Goal: Check status: Check status

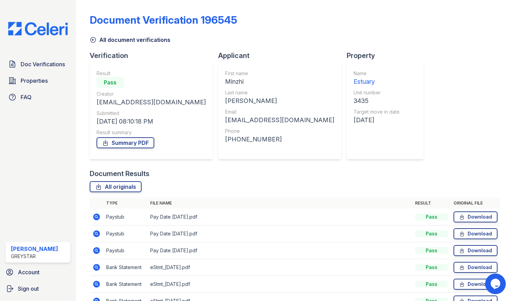
click at [50, 26] on img at bounding box center [38, 28] width 70 height 13
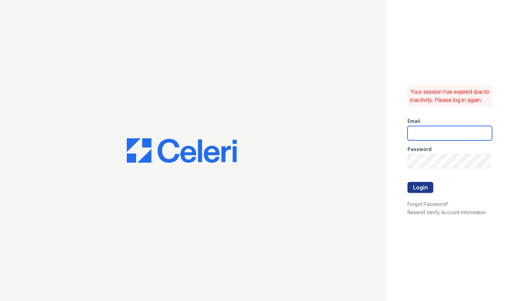
type input "Leqwan.eaton@greystar.com"
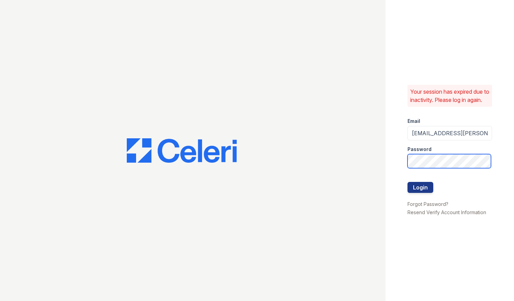
click at [304, 151] on div "Your session has expired due to inactivity. Please log in again. Email Leqwan.e…" at bounding box center [257, 150] width 514 height 301
click at [408, 182] on button "Login" at bounding box center [421, 187] width 26 height 11
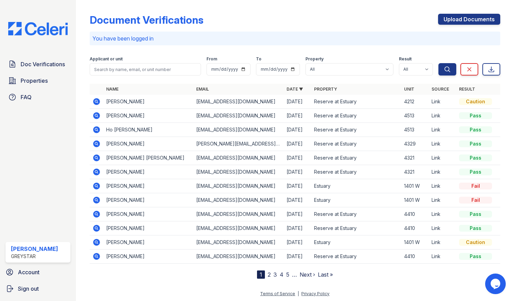
click at [262, 185] on td "[EMAIL_ADDRESS][DOMAIN_NAME]" at bounding box center [238, 186] width 90 height 14
click at [328, 71] on select "All Estuary Reserve at Estuary" at bounding box center [349, 69] width 88 height 12
select select "4801"
click at [306, 63] on select "All Estuary Reserve at Estuary" at bounding box center [349, 69] width 88 height 12
click at [441, 72] on button "Search" at bounding box center [447, 69] width 18 height 12
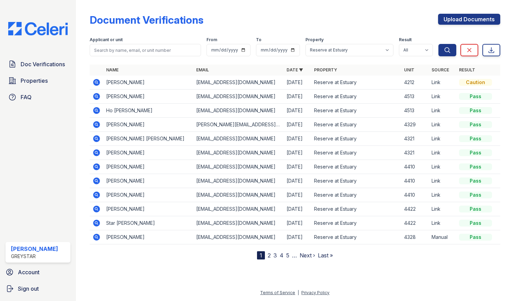
click at [96, 140] on icon at bounding box center [96, 138] width 7 height 7
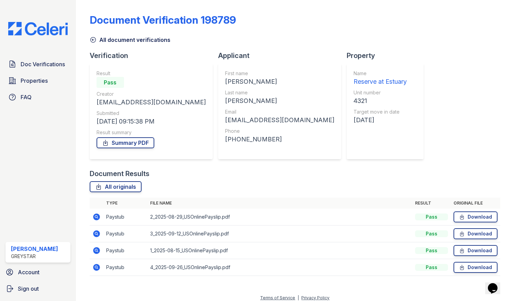
click at [98, 235] on icon at bounding box center [96, 234] width 7 height 7
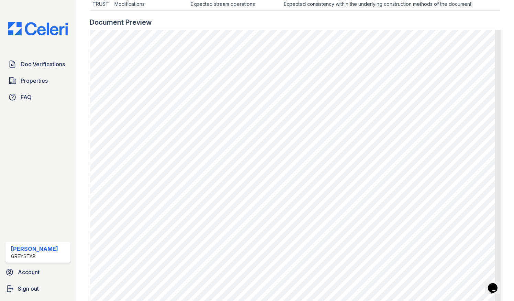
scroll to position [300, 0]
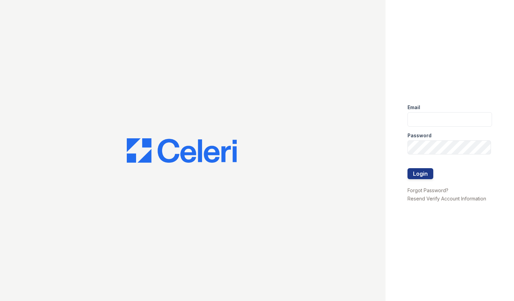
type input "Leqwan.eaton@greystar.com"
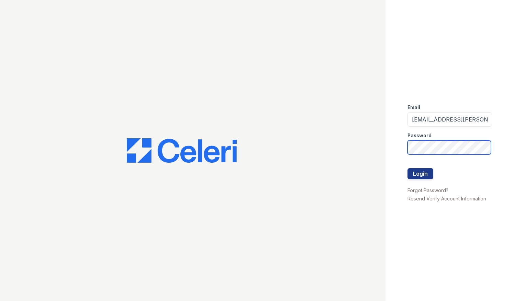
click at [388, 141] on div "Email Leqwan.eaton@greystar.com Password Login Forgot Password? Resend Verify A…" at bounding box center [450, 150] width 129 height 301
click at [408, 168] on button "Login" at bounding box center [421, 173] width 26 height 11
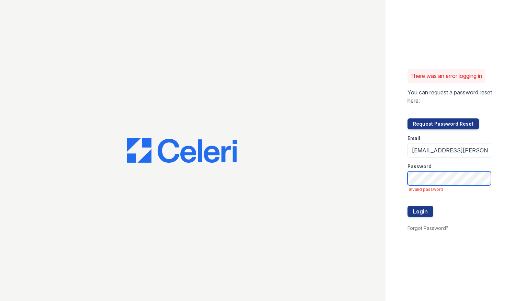
click at [327, 164] on div "There was an error logging in You can request a password reset here: Request Pa…" at bounding box center [257, 150] width 514 height 301
click at [408, 206] on button "Login" at bounding box center [421, 211] width 26 height 11
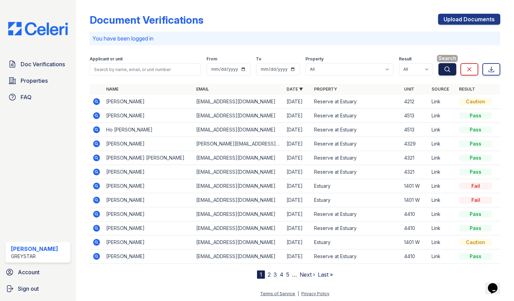
click at [445, 73] on icon "submit" at bounding box center [447, 69] width 7 height 7
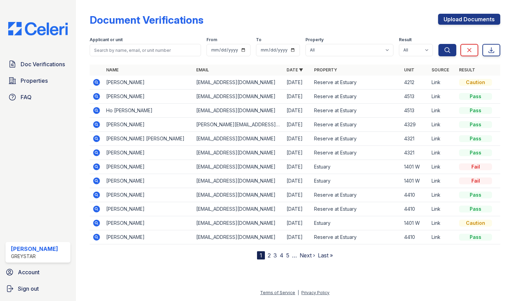
click at [428, 37] on div "Result" at bounding box center [416, 40] width 34 height 7
click at [423, 48] on select "All Pass Caution Fail N/a" at bounding box center [416, 50] width 34 height 12
click at [347, 52] on select "All Estuary Reserve at Estuary" at bounding box center [349, 50] width 88 height 12
select select "4801"
click at [306, 44] on select "All Estuary Reserve at Estuary" at bounding box center [349, 50] width 88 height 12
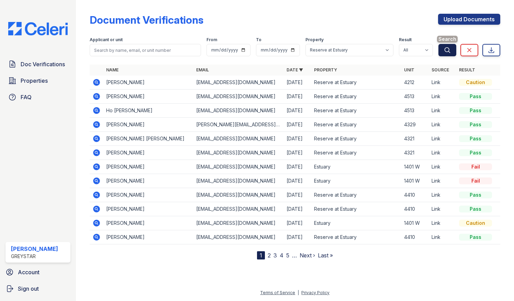
click at [444, 50] on icon "submit" at bounding box center [447, 50] width 7 height 7
click at [98, 151] on icon at bounding box center [96, 152] width 7 height 7
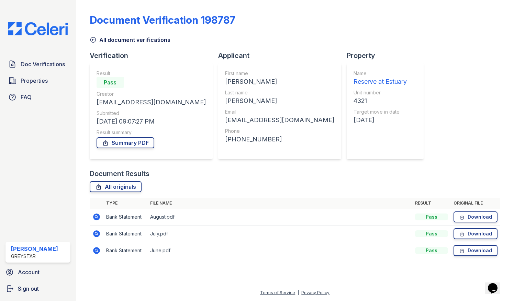
click at [98, 218] on icon at bounding box center [96, 217] width 7 height 7
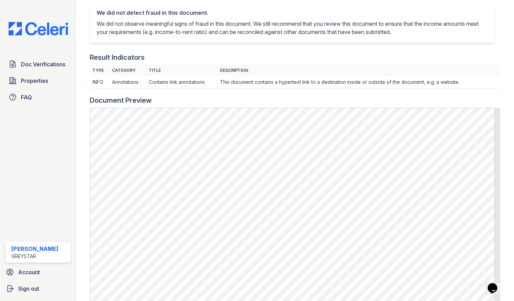
scroll to position [169, 0]
